Goal: Task Accomplishment & Management: Use online tool/utility

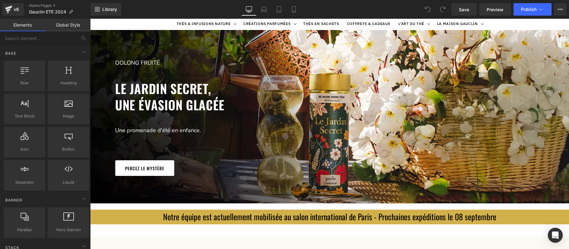
scroll to position [135, 0]
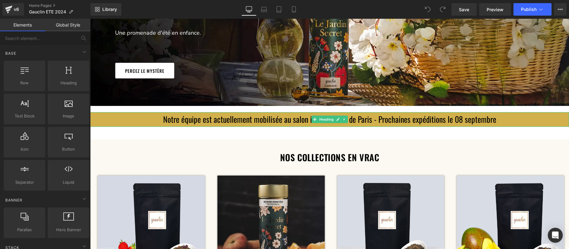
click at [399, 118] on h3 "Notre équipe est actuellement mobilisée au salon international de Paris - Proch…" at bounding box center [329, 119] width 479 height 15
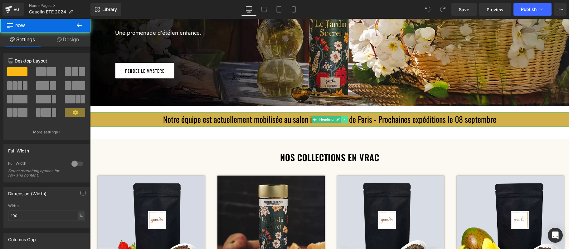
click at [346, 119] on icon at bounding box center [344, 119] width 3 height 4
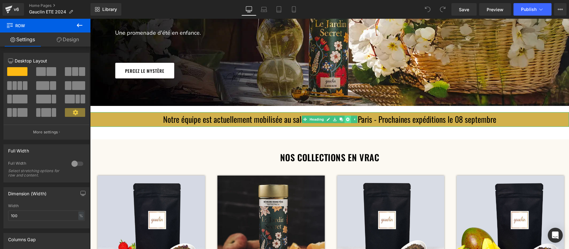
click at [348, 117] on link at bounding box center [347, 118] width 7 height 7
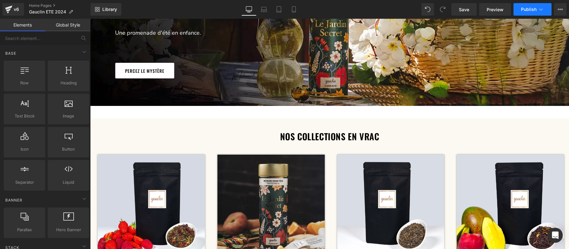
click at [524, 9] on span "Publish" at bounding box center [529, 9] width 16 height 5
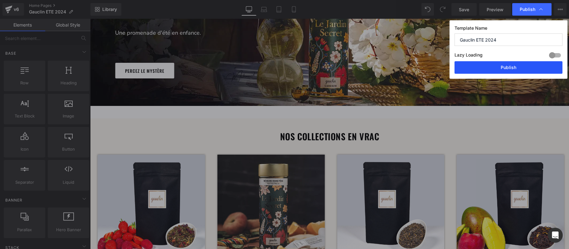
click at [505, 68] on button "Publish" at bounding box center [509, 67] width 108 height 12
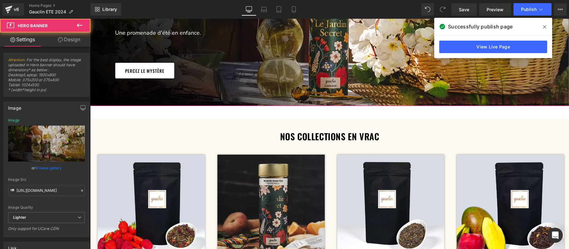
click at [315, 45] on span "oolong fruité Text Block LE JARDIN SECRET, une évasion glacée Heading Une prome…" at bounding box center [329, 19] width 479 height 118
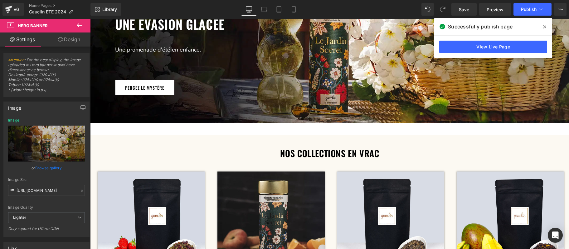
scroll to position [169, 0]
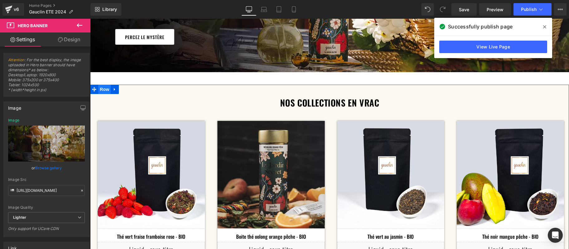
click at [103, 90] on span "Row" at bounding box center [104, 89] width 12 height 9
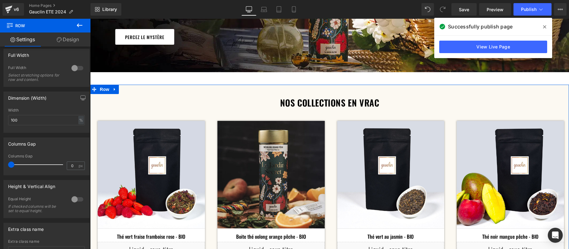
scroll to position [96, 0]
click at [74, 37] on link "Design" at bounding box center [67, 39] width 45 height 14
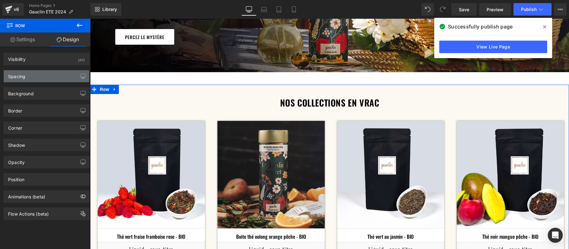
click at [54, 74] on div "Spacing" at bounding box center [46, 76] width 85 height 12
